Goal: Task Accomplishment & Management: Use online tool/utility

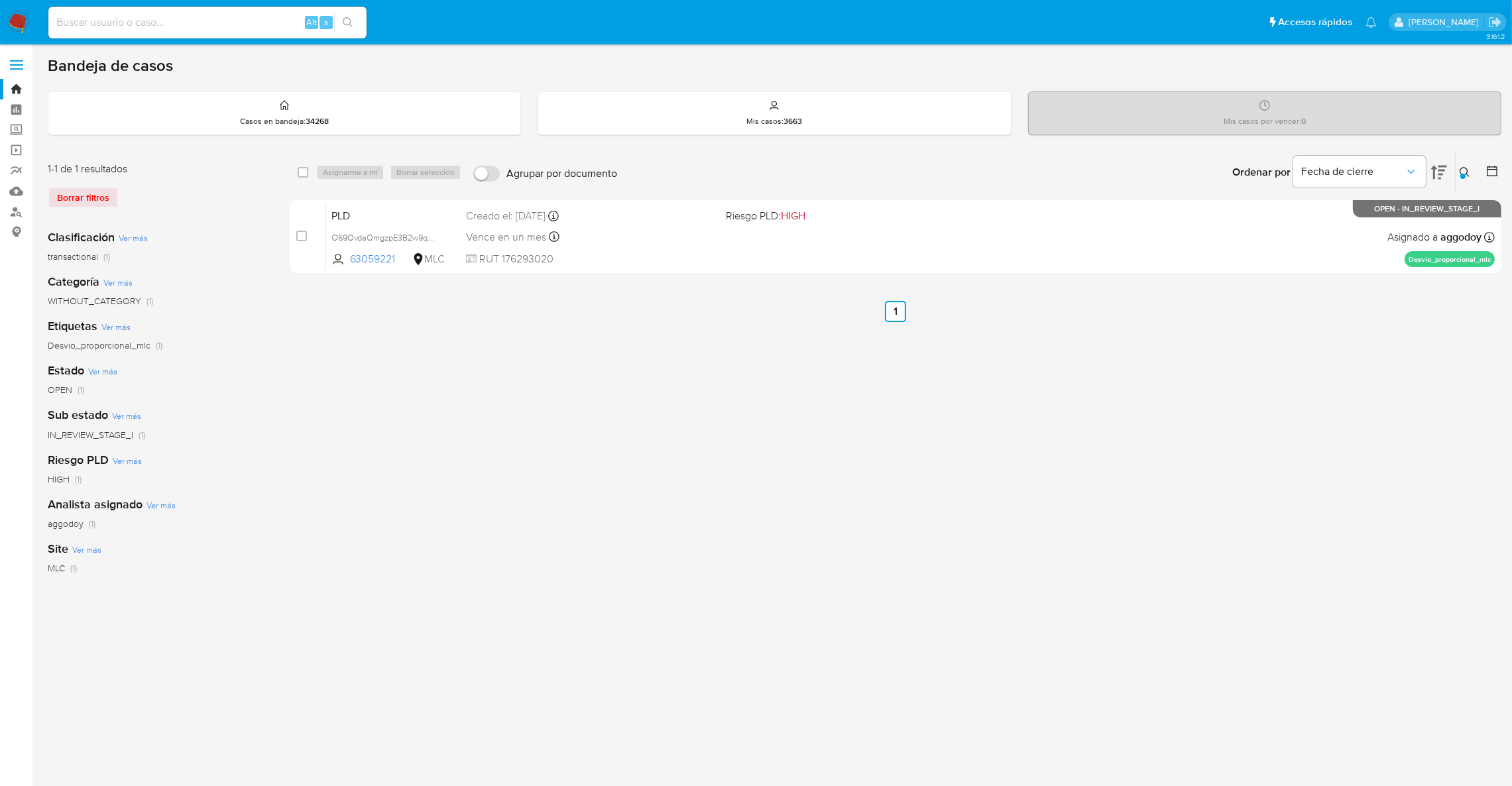
click at [1470, 178] on button at bounding box center [1466, 172] width 22 height 16
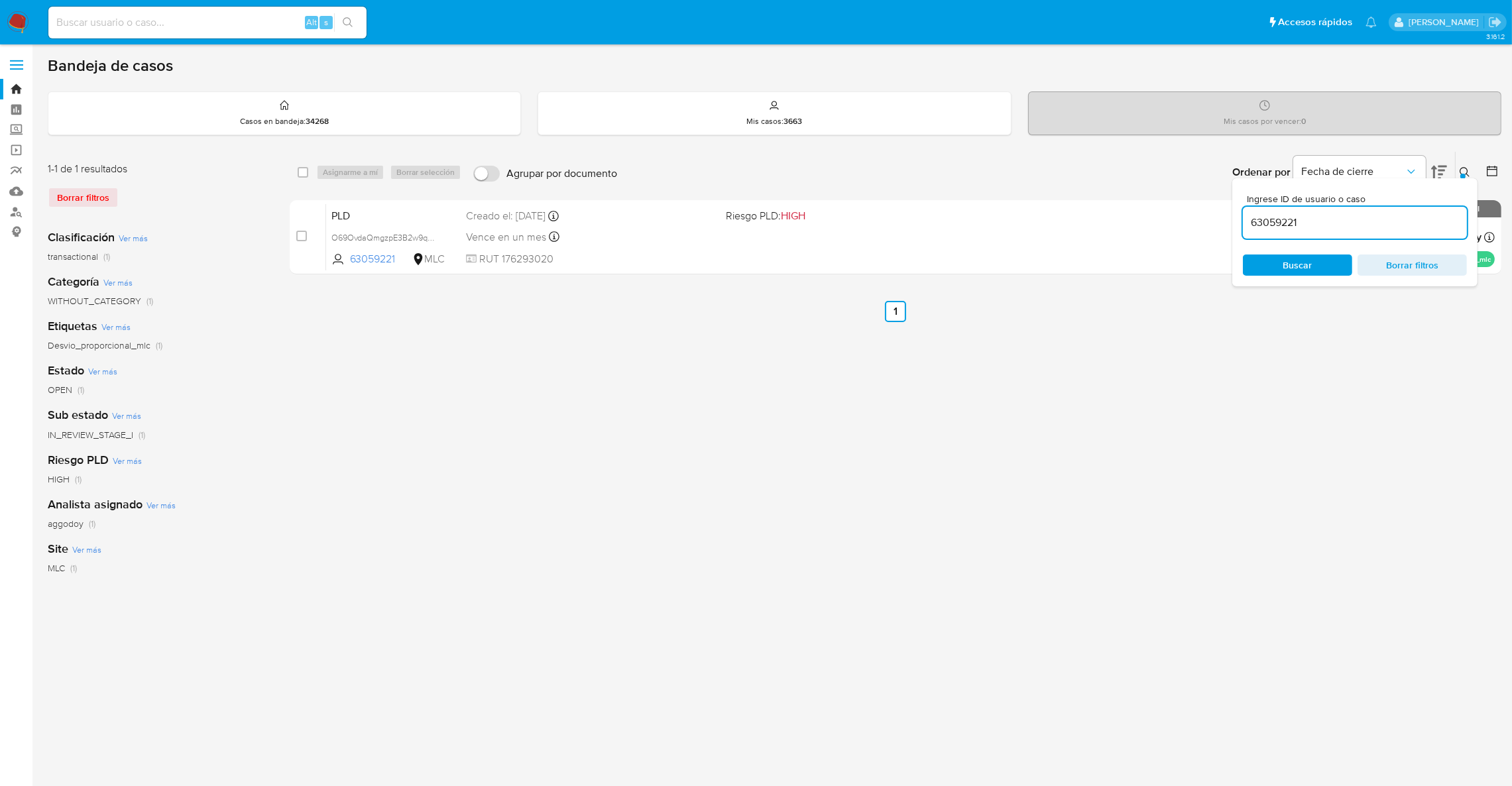
click at [1361, 224] on input "63059221" at bounding box center [1355, 222] width 224 height 17
type input "385743353"
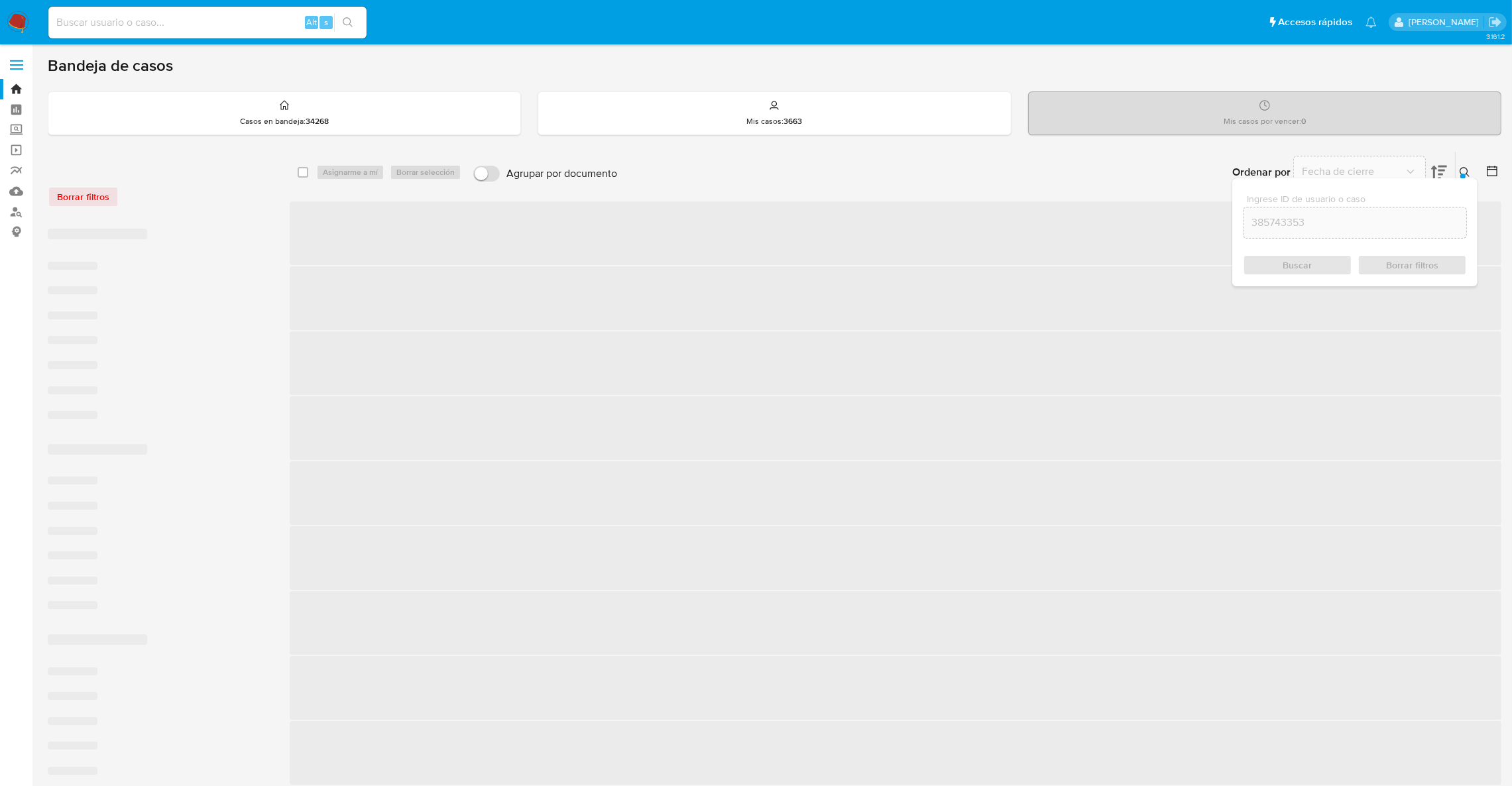
click at [1467, 171] on icon at bounding box center [1464, 171] width 10 height 10
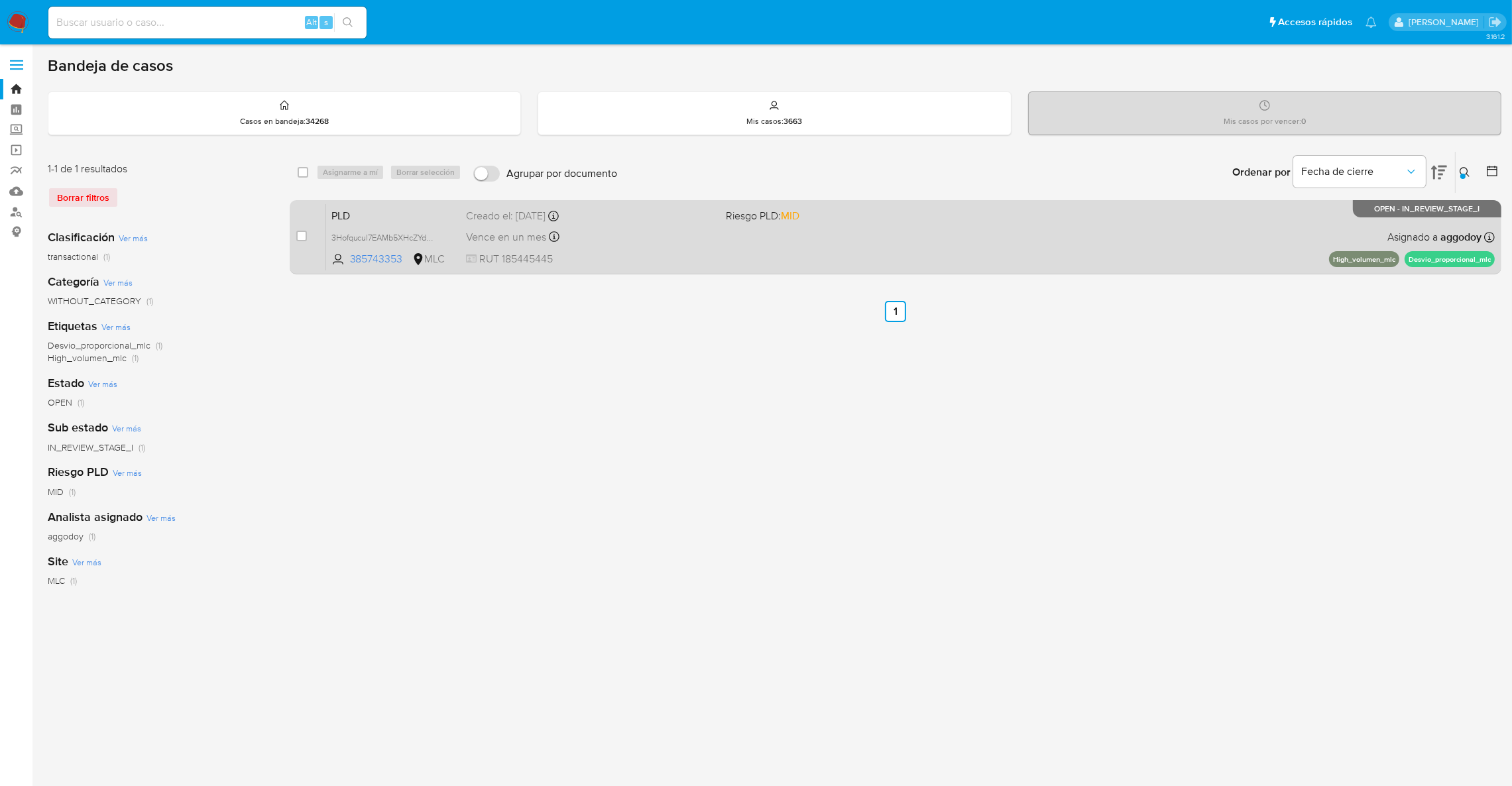
click at [1168, 265] on div "PLD 3Hofqucul7EAMb5XHcZYdN1c 385743353 MLC Riesgo PLD: MID Creado el: 12/08/202…" at bounding box center [911, 237] width 1169 height 67
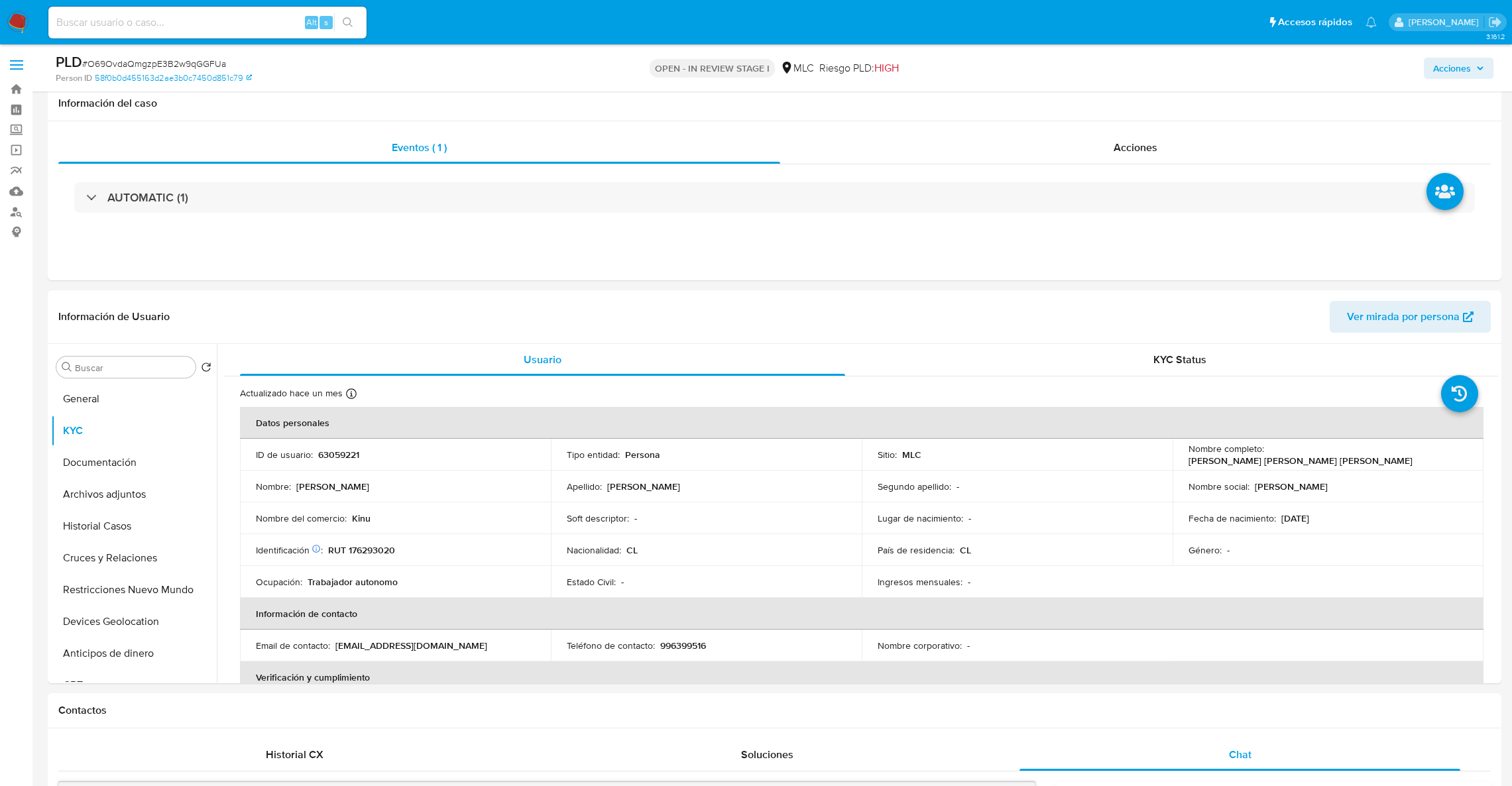
select select "10"
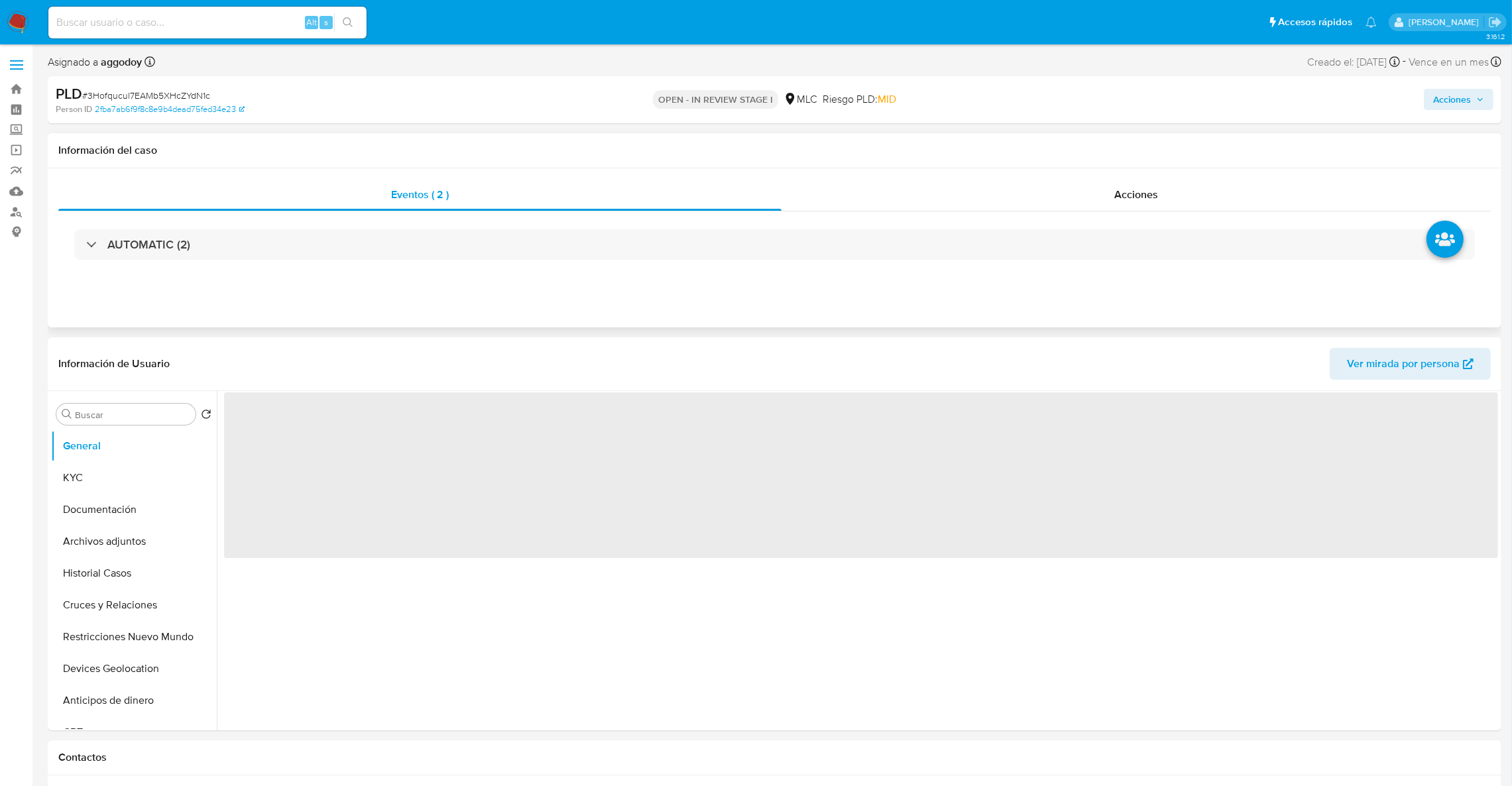
select select "10"
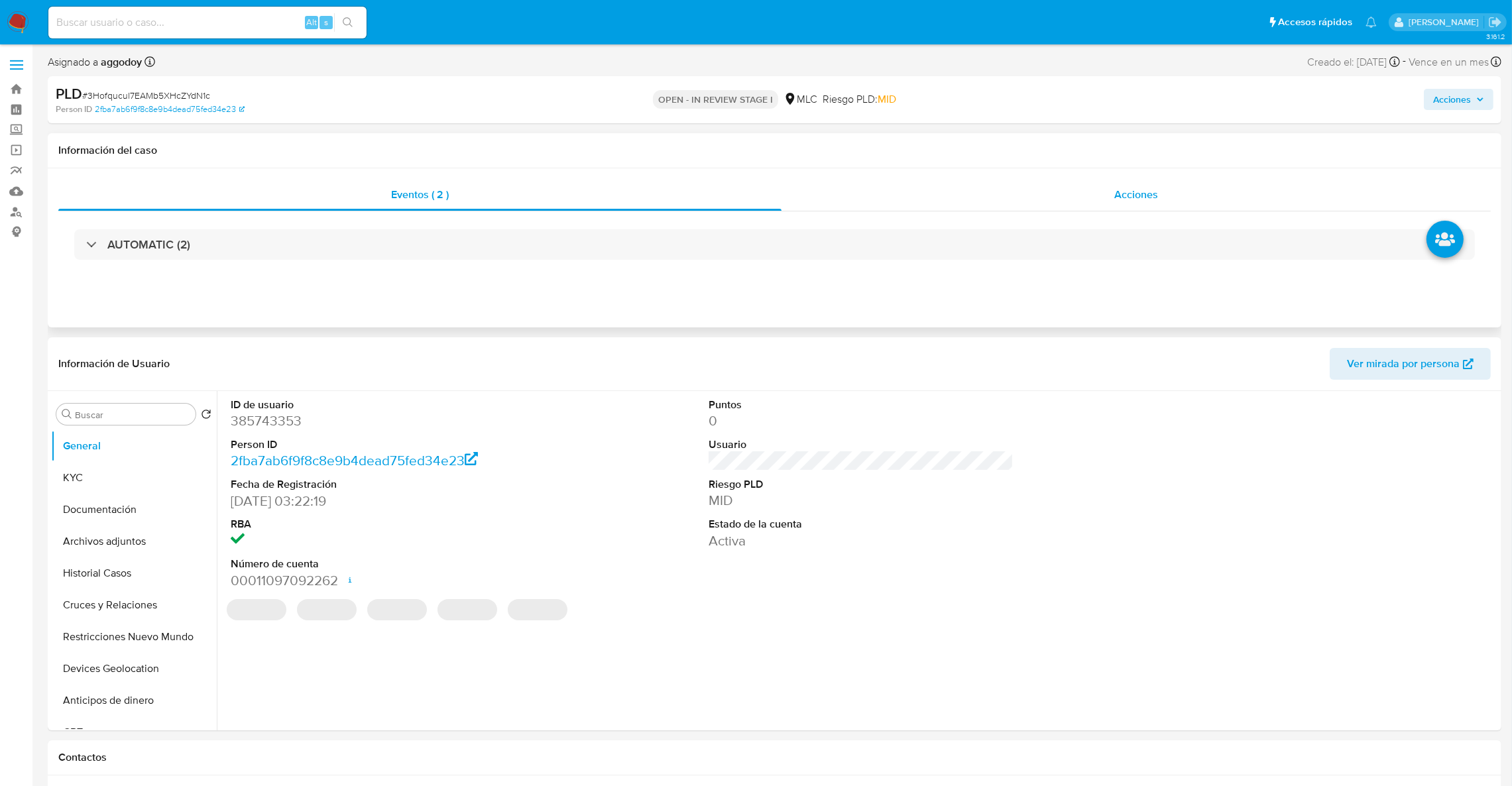
click at [1137, 198] on span "Acciones" at bounding box center [1136, 194] width 44 height 16
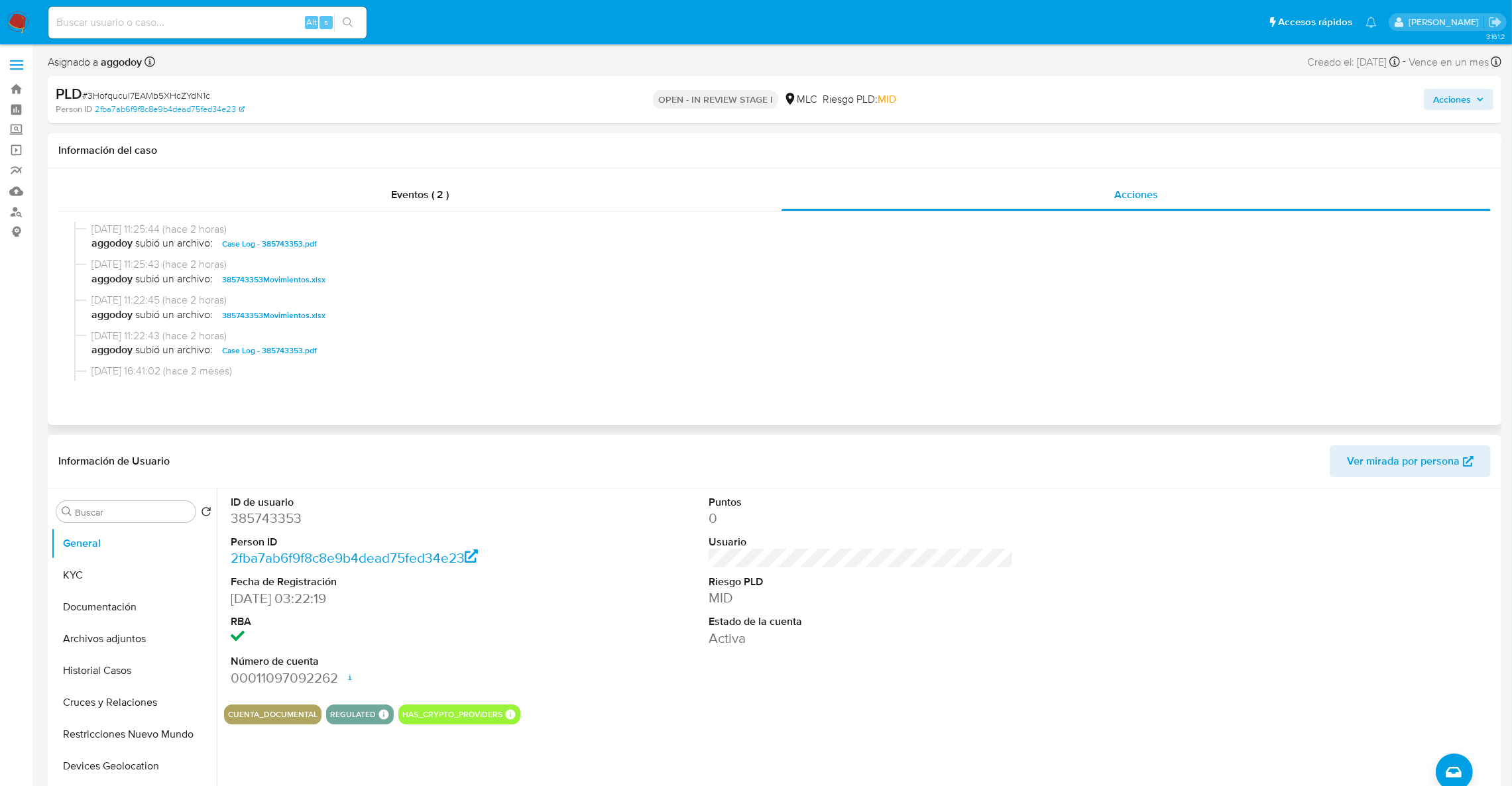
scroll to position [85, 0]
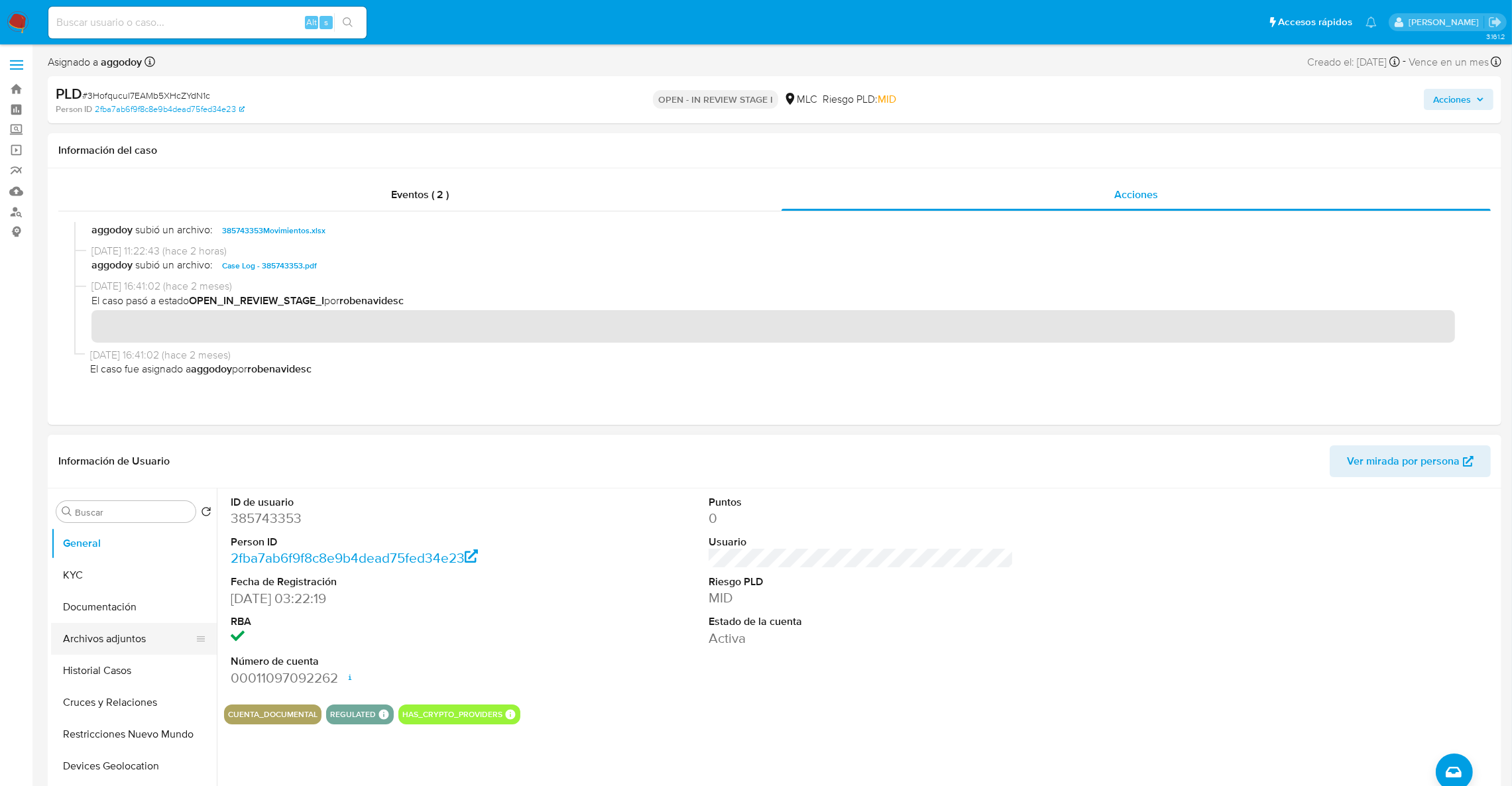
click at [119, 635] on button "Archivos adjuntos" at bounding box center [128, 638] width 155 height 32
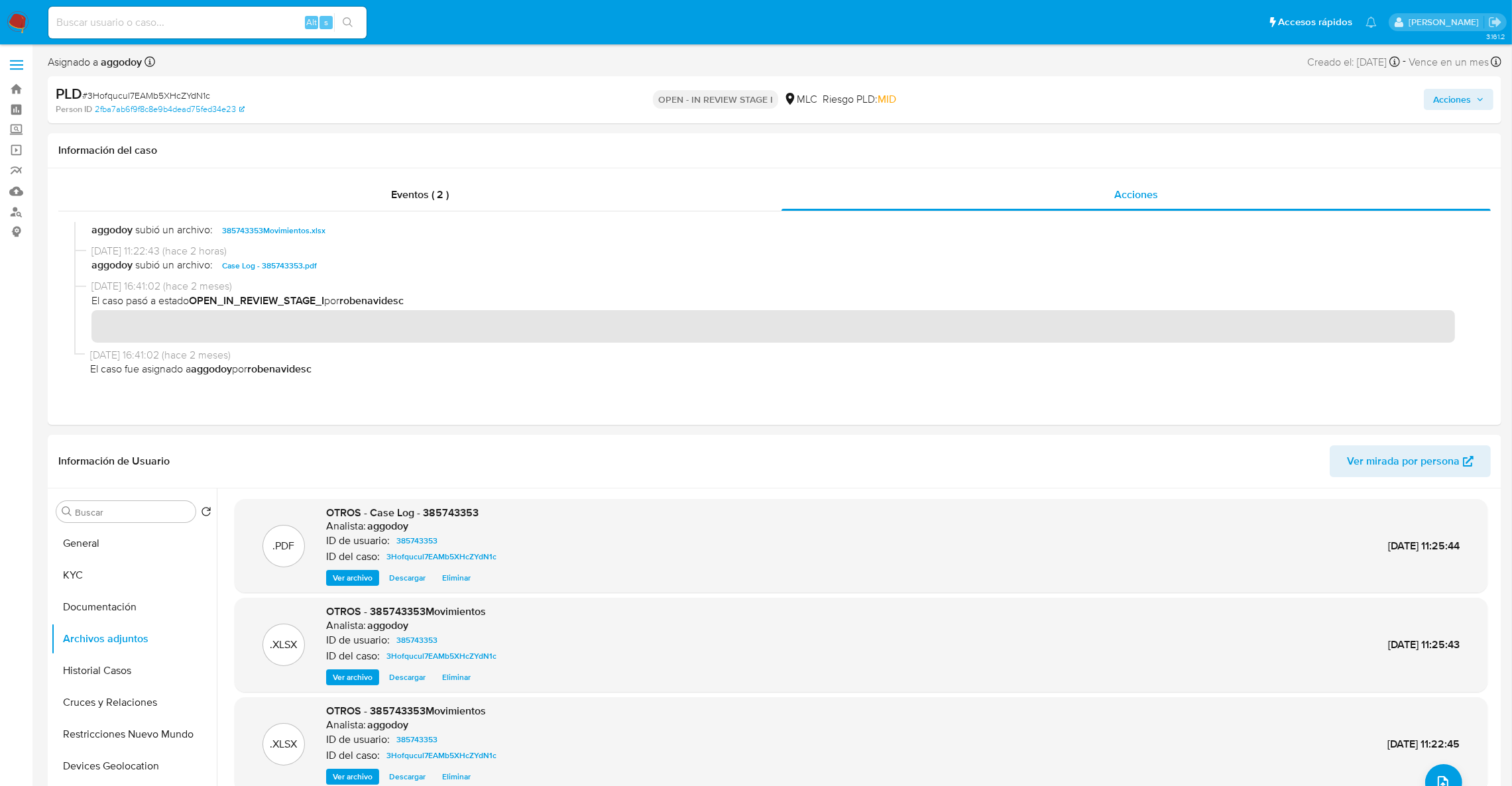
click at [1437, 110] on div "Acciones" at bounding box center [1255, 100] width 476 height 31
click at [1453, 103] on span "Acciones" at bounding box center [1452, 99] width 38 height 22
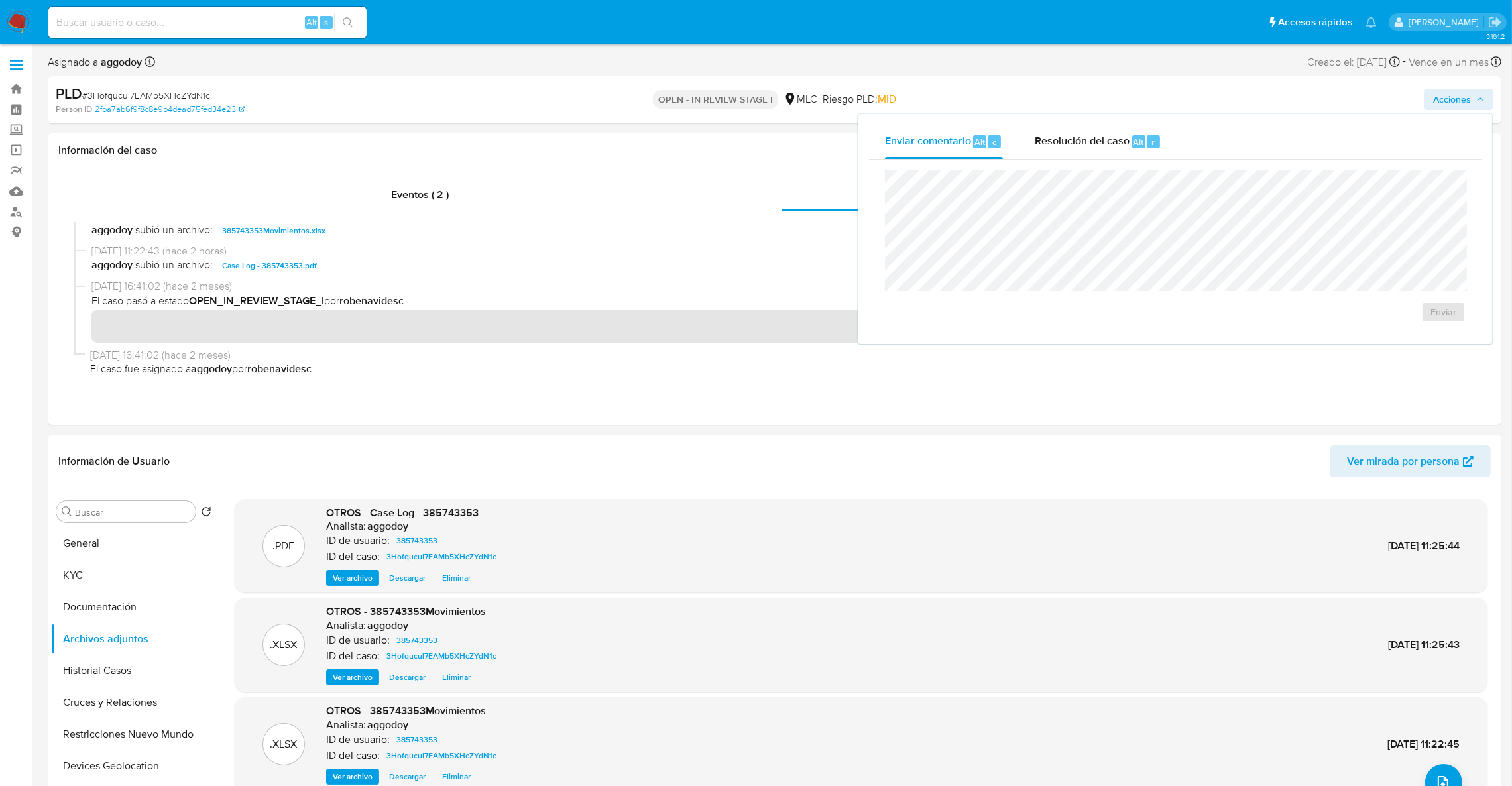
click at [1178, 148] on div "Enviar comentario Alt c Resolución del caso Alt r" at bounding box center [1175, 142] width 613 height 34
click at [1087, 147] on span "Resolución del caso" at bounding box center [1082, 142] width 95 height 16
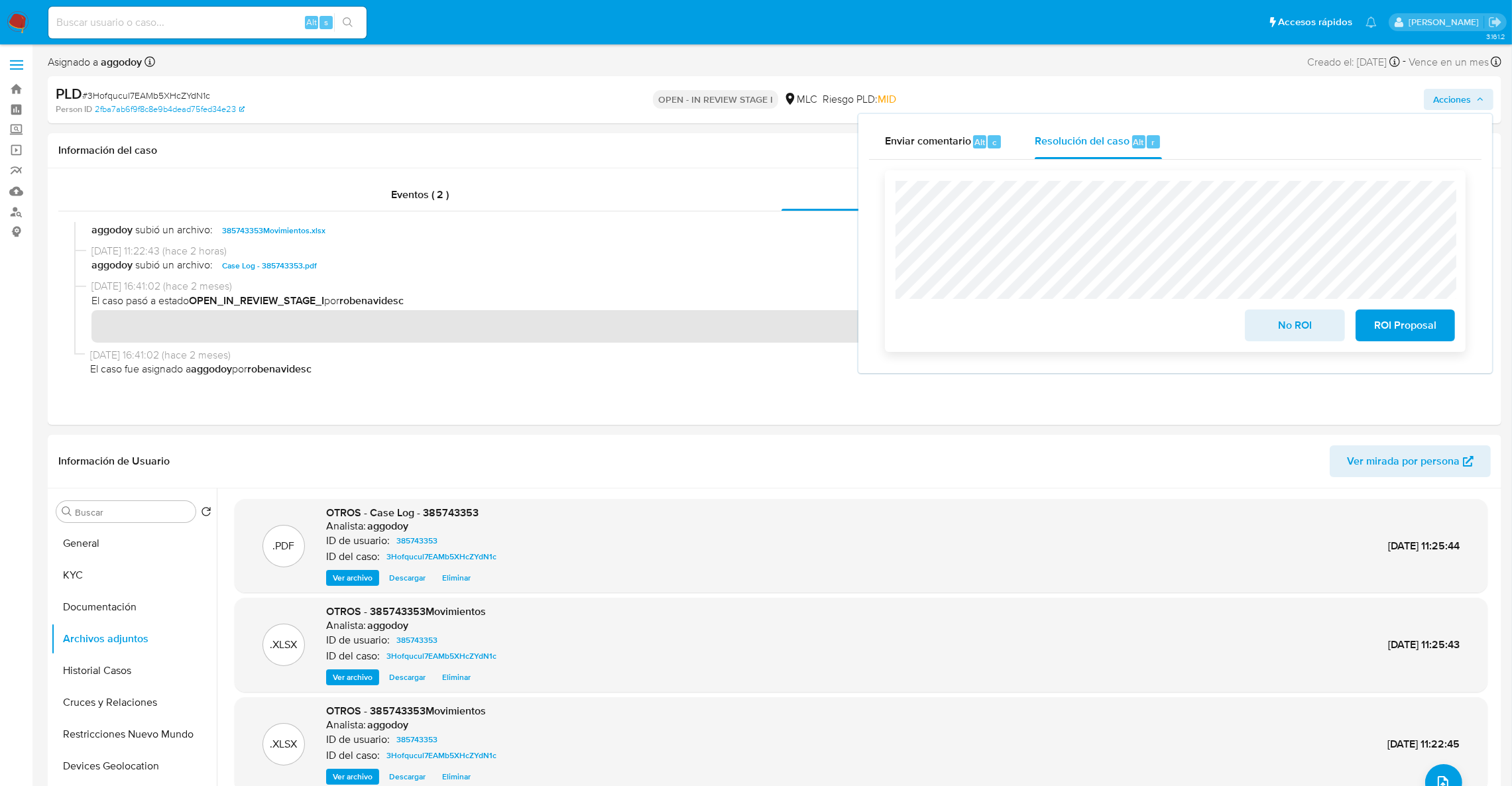
click at [1258, 328] on button "No ROI" at bounding box center [1295, 325] width 99 height 32
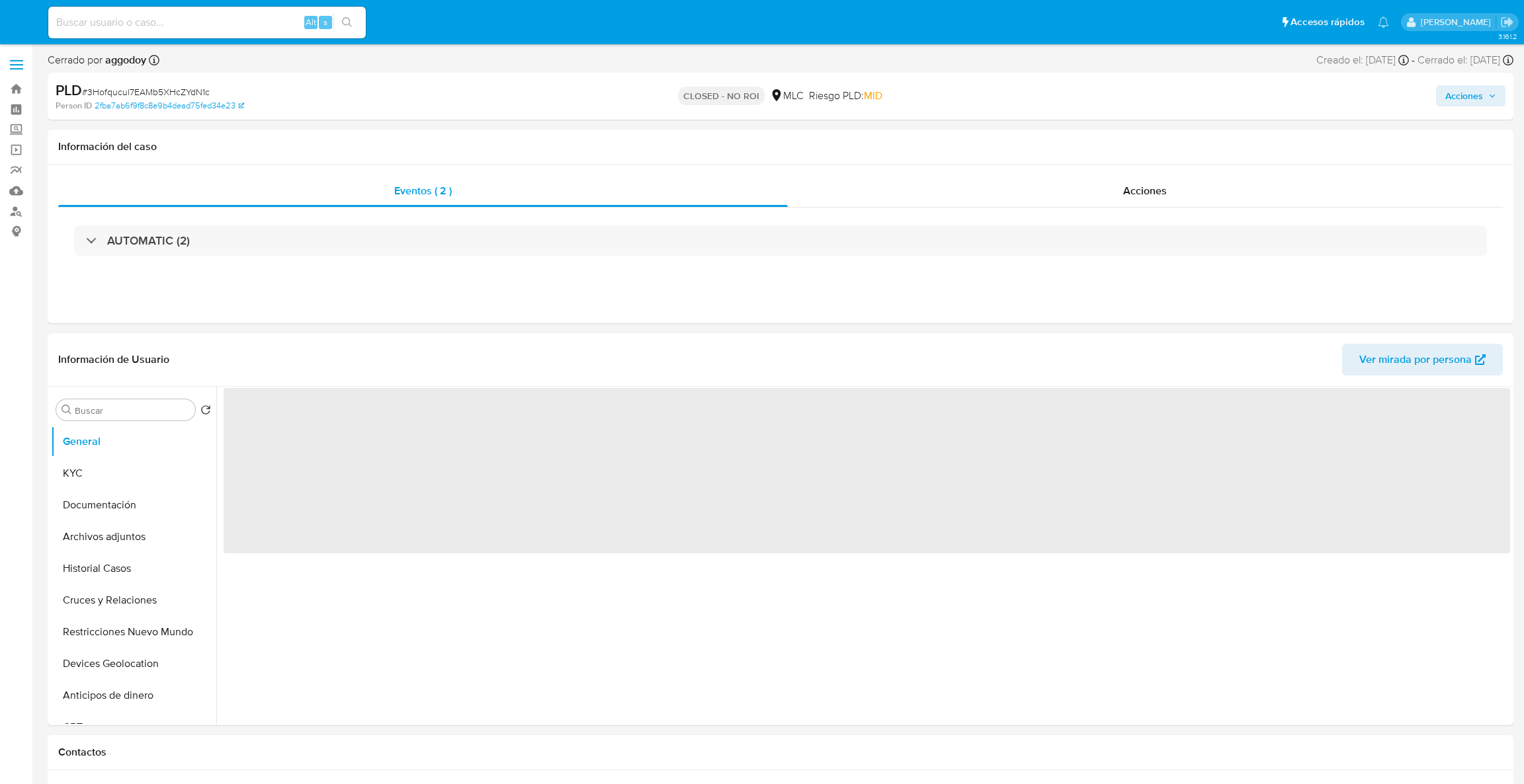
select select "10"
